Goal: Information Seeking & Learning: Learn about a topic

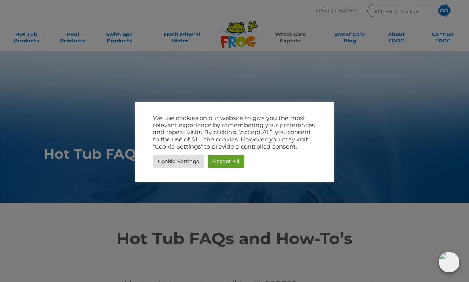
click at [222, 163] on link "Accept All" at bounding box center [226, 161] width 37 height 12
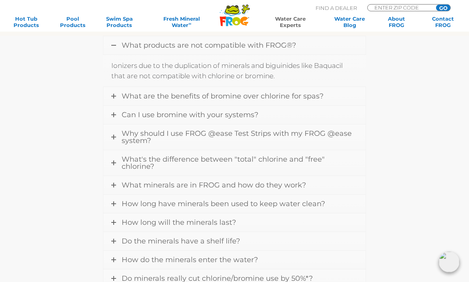
scroll to position [239, 0]
click at [122, 118] on span "Can I use bromine with your systems?" at bounding box center [190, 114] width 137 height 9
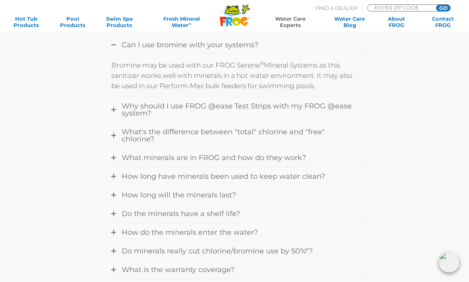
scroll to position [276, 0]
click at [118, 110] on link "Why should I use FROG @ease Test Strips with my FROG @ease system?" at bounding box center [234, 108] width 262 height 25
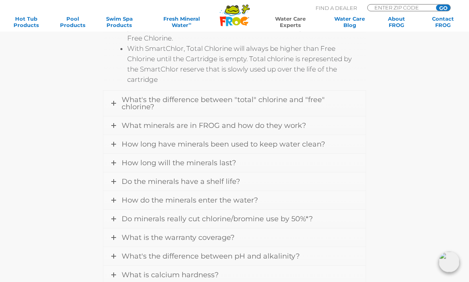
scroll to position [556, 0]
click at [117, 103] on link "What's the difference between "total" chlorine and "free" chlorine?" at bounding box center [234, 103] width 262 height 25
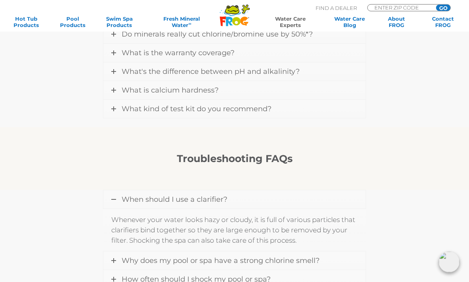
scroll to position [524, 0]
click at [115, 111] on link "What kind of test kit do you recommend?" at bounding box center [234, 108] width 262 height 18
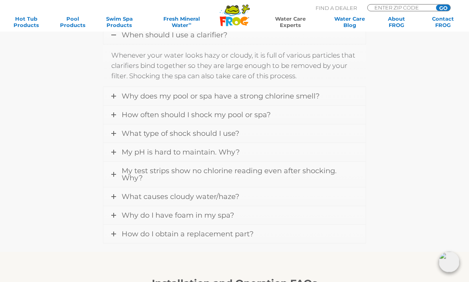
scroll to position [672, 0]
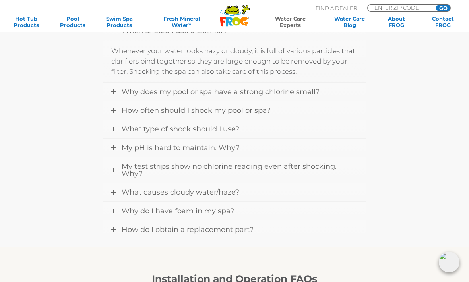
click at [116, 113] on link "How often should I shock my pool or spa?" at bounding box center [234, 110] width 262 height 18
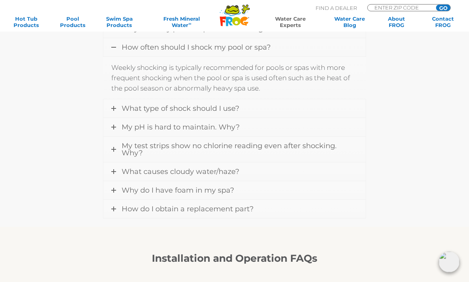
click at [117, 108] on link "What type of shock should I use?" at bounding box center [234, 109] width 262 height 18
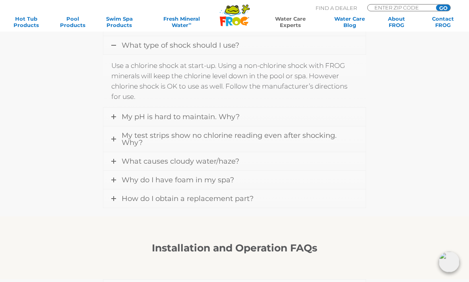
scroll to position [714, 0]
click at [116, 138] on link "My test strips show no chlorine reading even after shocking. Why?" at bounding box center [234, 138] width 262 height 25
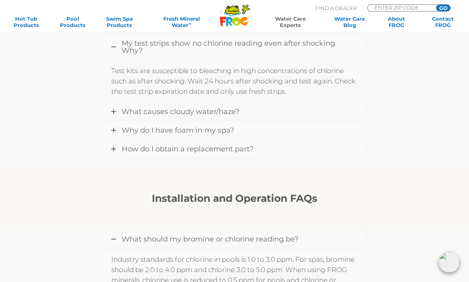
scroll to position [759, 0]
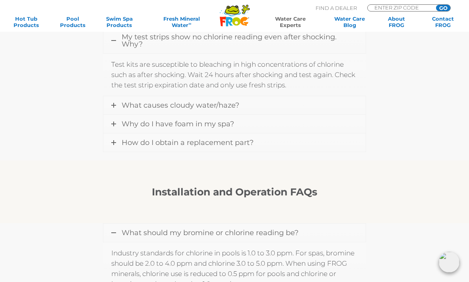
click at [118, 123] on link "Why do I have foam in my spa?" at bounding box center [234, 124] width 262 height 18
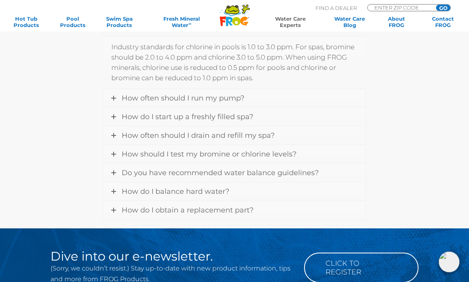
scroll to position [977, 0]
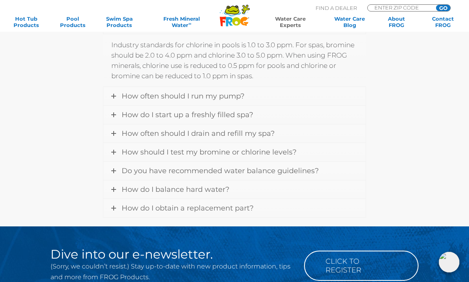
click at [119, 116] on link "How do I start up a freshly filled spa?" at bounding box center [234, 115] width 262 height 18
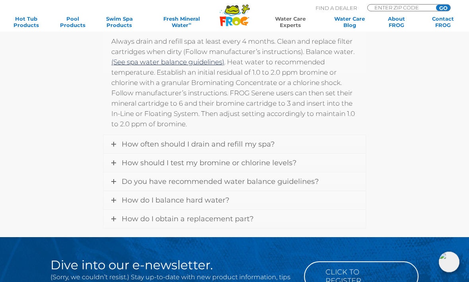
scroll to position [1018, 0]
click at [118, 143] on link "How often should I drain and refill my spa?" at bounding box center [234, 144] width 262 height 18
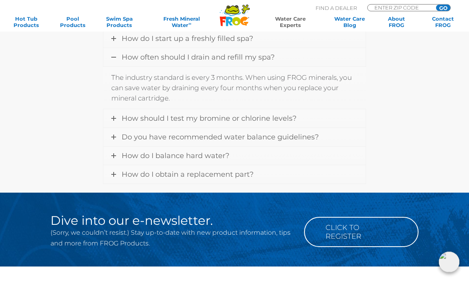
scroll to position [997, 0]
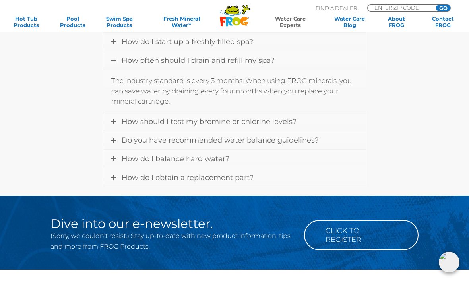
click at [122, 122] on span "How should I test my bromine or chlorine levels?" at bounding box center [209, 121] width 175 height 9
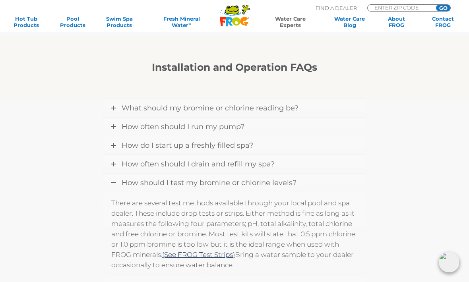
scroll to position [893, 0]
click at [118, 108] on link "What should my bromine or chlorine reading be?" at bounding box center [234, 108] width 262 height 18
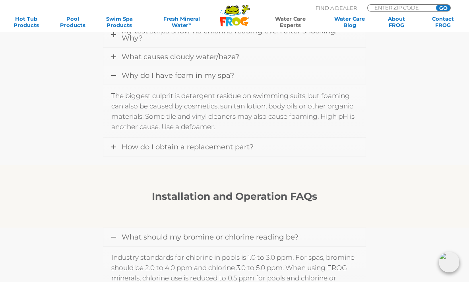
scroll to position [764, 0]
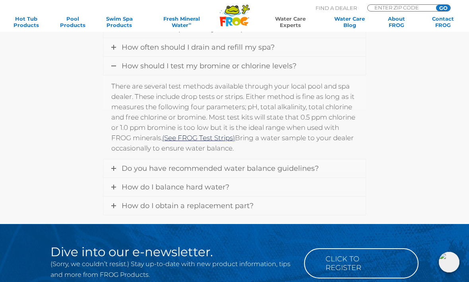
scroll to position [1120, 0]
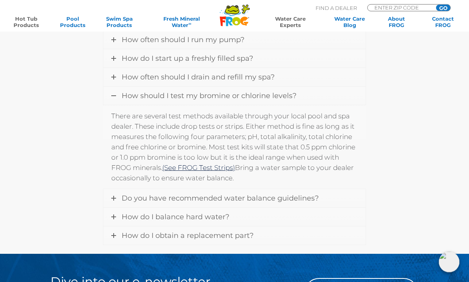
click at [21, 19] on link "Hot Tub Products" at bounding box center [26, 21] width 36 height 13
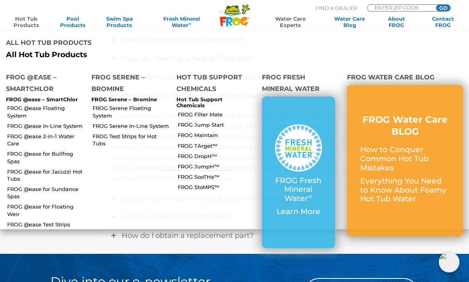
click at [40, 96] on p "FROG @ease – SmartChlor" at bounding box center [42, 99] width 73 height 6
click at [130, 122] on link "FROG Serene In-Line System" at bounding box center [132, 125] width 78 height 7
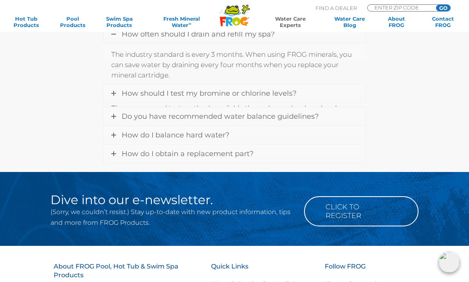
scroll to position [992, 0]
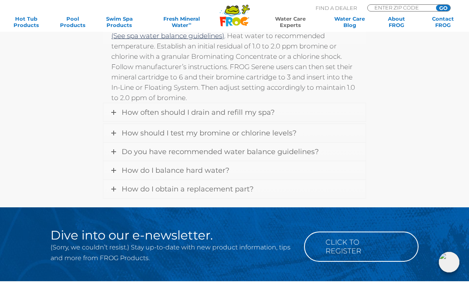
scroll to position [973, 0]
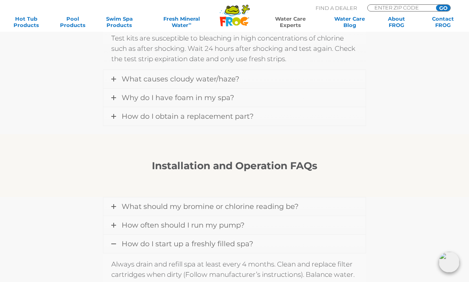
scroll to position [729, 0]
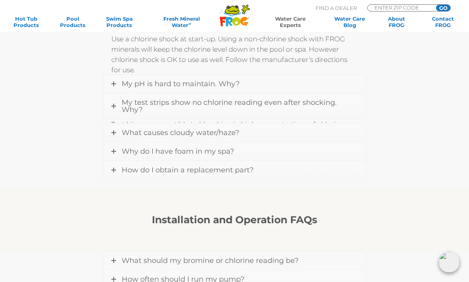
scroll to position [692, 0]
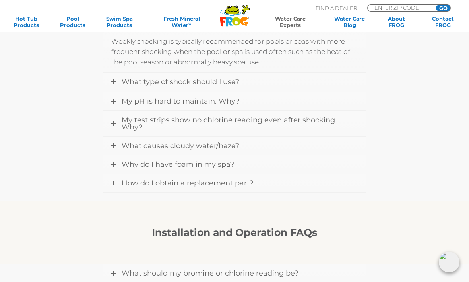
scroll to position [673, 0]
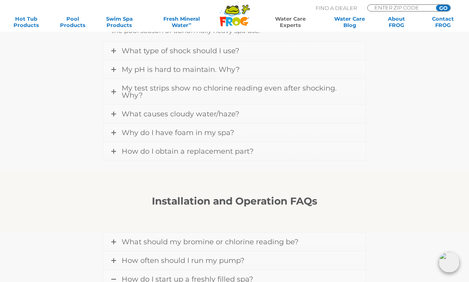
scroll to position [493, 0]
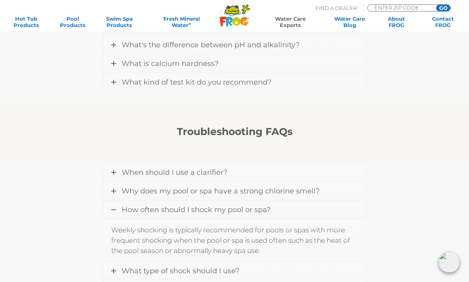
scroll to position [299, 0]
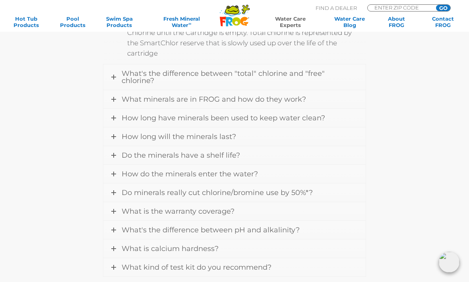
scroll to position [274, 0]
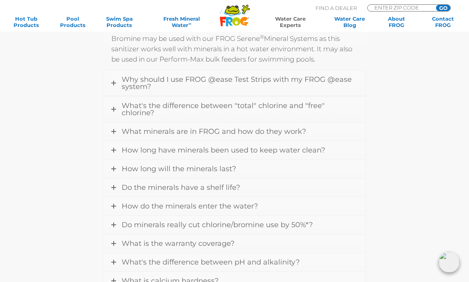
scroll to position [255, 0]
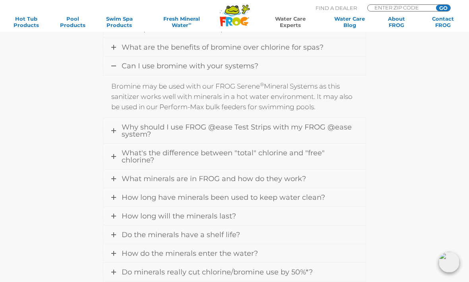
scroll to position [265, 0]
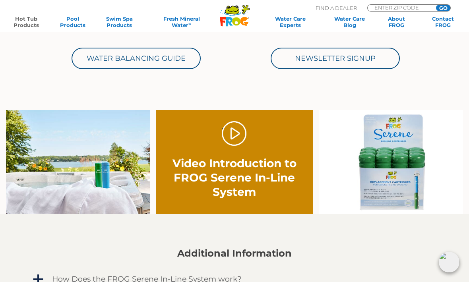
scroll to position [386, 0]
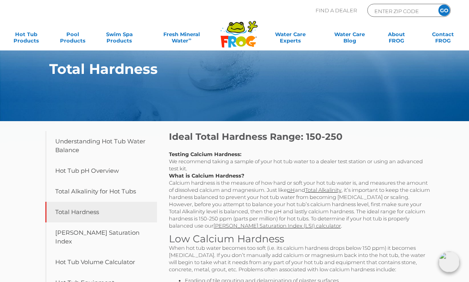
scroll to position [10, 0]
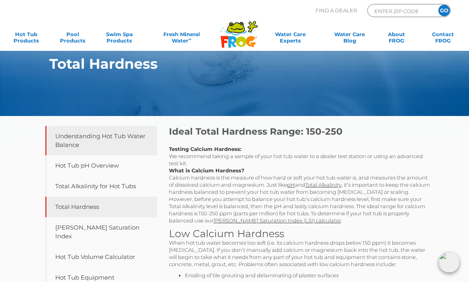
click at [70, 143] on link "Understanding Hot Tub Water Balance" at bounding box center [101, 140] width 112 height 29
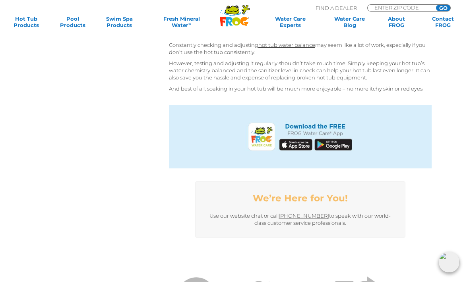
scroll to position [1601, 0]
